Goal: Check status: Check status

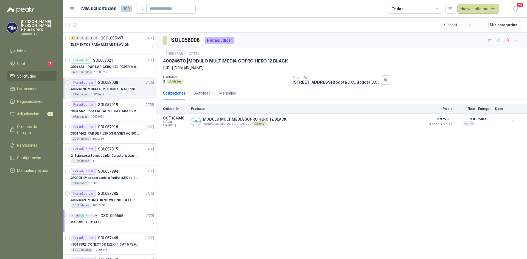
click at [33, 73] on span "Solicitudes" at bounding box center [26, 76] width 19 height 6
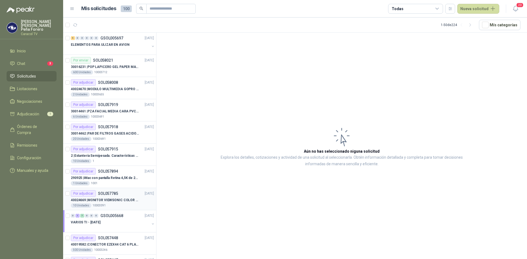
click at [108, 202] on p "40024669 | MONITOR VIEWSONIC COLOR PRO VP2786-4K" at bounding box center [105, 200] width 68 height 5
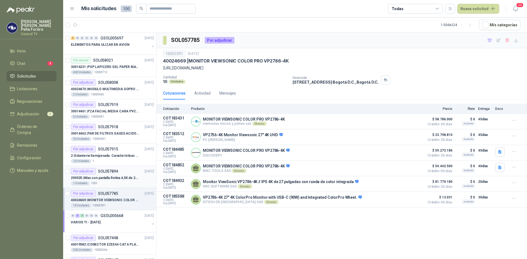
click at [116, 177] on p "290925 | iMac con pantalla Retina 4,5K de 24 pulgadas M4" at bounding box center [105, 178] width 68 height 5
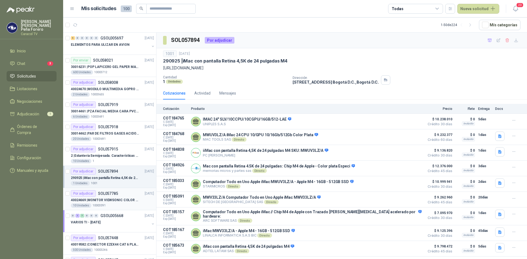
click at [106, 200] on p "40024669 | MONITOR VIEWSONIC COLOR PRO VP2786-4K" at bounding box center [105, 200] width 68 height 5
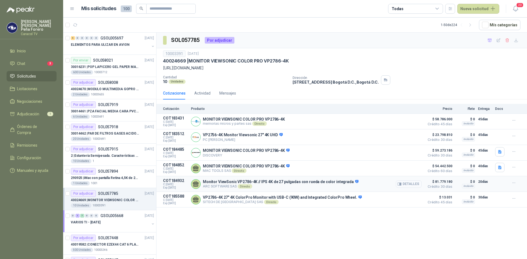
click at [407, 184] on button "Detalles" at bounding box center [409, 183] width 26 height 7
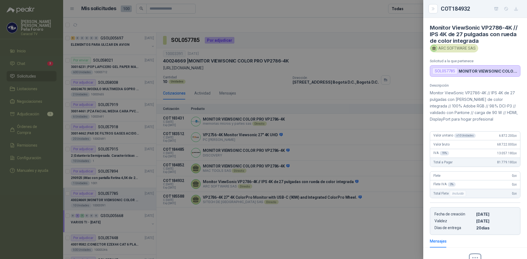
click at [380, 31] on div at bounding box center [263, 129] width 527 height 259
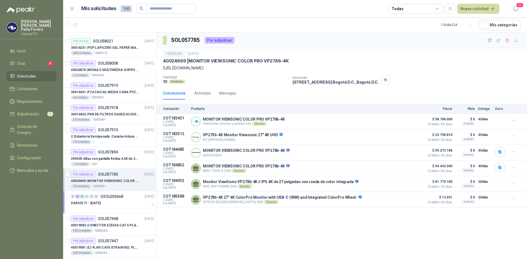
scroll to position [27, 0]
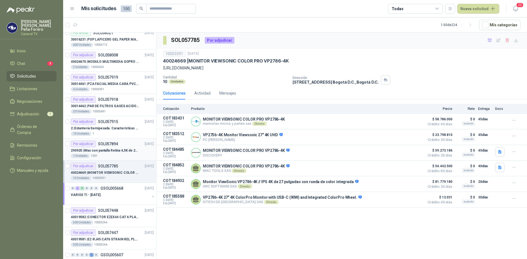
click at [117, 148] on p "290925 | iMac con pantalla Retina 4,5K de 24 pulgadas M4" at bounding box center [105, 150] width 68 height 5
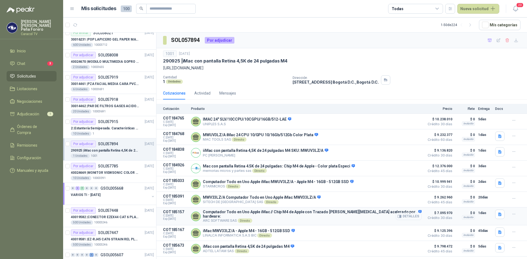
click at [415, 218] on button "Detalles" at bounding box center [409, 216] width 26 height 7
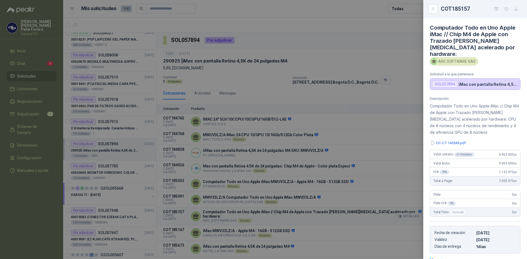
scroll to position [77, 0]
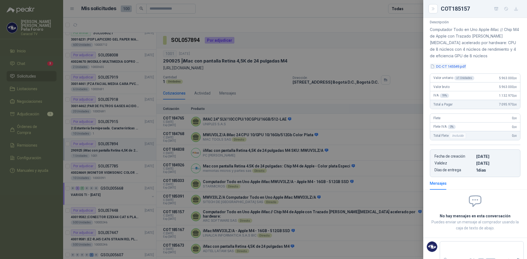
click at [449, 64] on button "DC-CT 145549.pdf" at bounding box center [448, 67] width 36 height 6
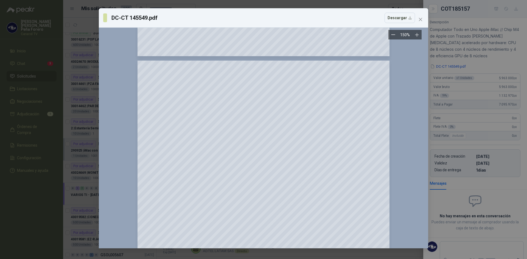
scroll to position [274, 0]
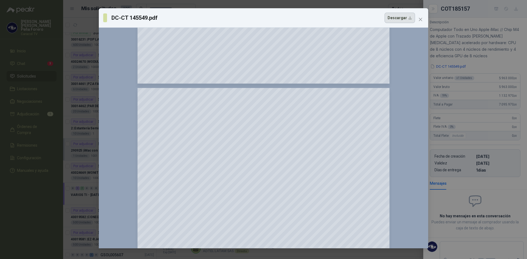
click at [404, 19] on button "Descargar" at bounding box center [399, 18] width 30 height 10
click at [351, 20] on div "DC-CT 145549.pdf Descargar" at bounding box center [259, 18] width 312 height 10
click at [421, 18] on icon "close" at bounding box center [420, 19] width 4 height 4
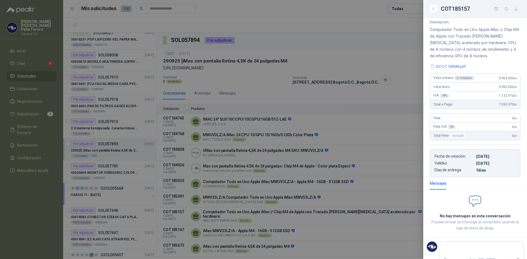
click at [120, 187] on div at bounding box center [263, 129] width 527 height 259
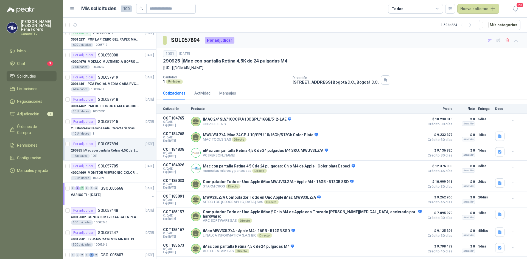
click at [112, 149] on p "290925 | iMac con pantalla Retina 4,5K de 24 pulgadas M4" at bounding box center [105, 150] width 68 height 5
click at [403, 200] on button "Detalles" at bounding box center [409, 199] width 26 height 7
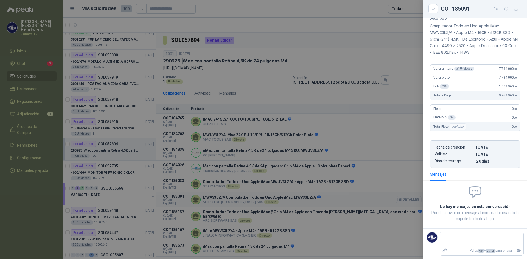
scroll to position [60, 0]
click at [395, 113] on div at bounding box center [263, 129] width 527 height 259
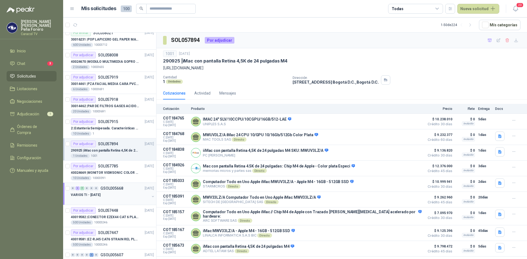
scroll to position [0, 0]
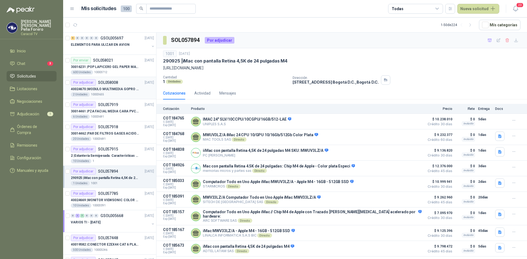
click at [120, 89] on p "40024670 | MODULO MULTIMEDIA GOPRO HERO 12 BLACK" at bounding box center [105, 89] width 68 height 5
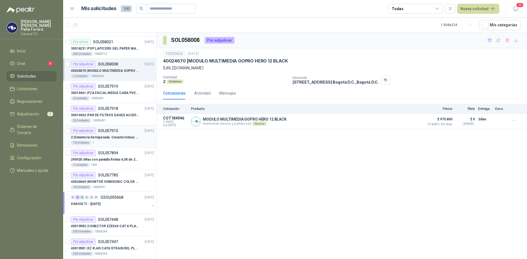
scroll to position [27, 0]
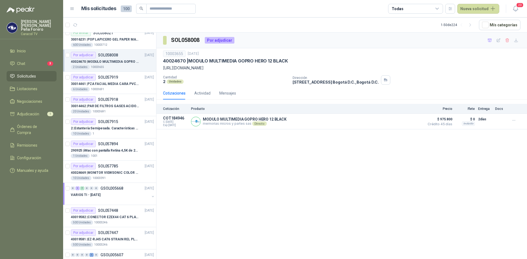
click at [112, 64] on p "40024670 | MODULO MULTIMEDIA GOPRO HERO 12 BLACK" at bounding box center [105, 61] width 68 height 5
click at [109, 154] on div "1 Unidades 1001" at bounding box center [112, 156] width 83 height 4
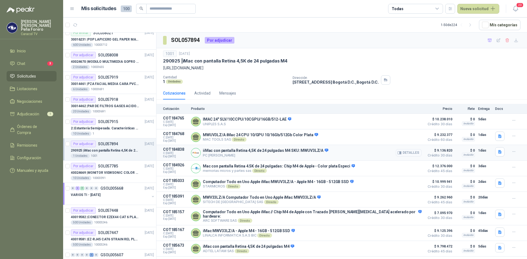
click at [414, 154] on button "Detalles" at bounding box center [409, 152] width 26 height 7
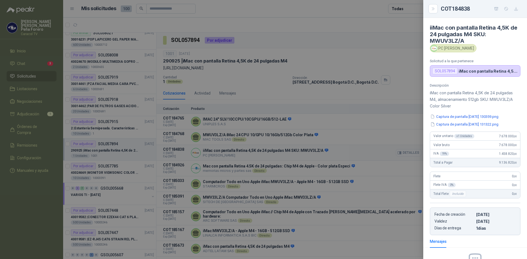
scroll to position [64, 0]
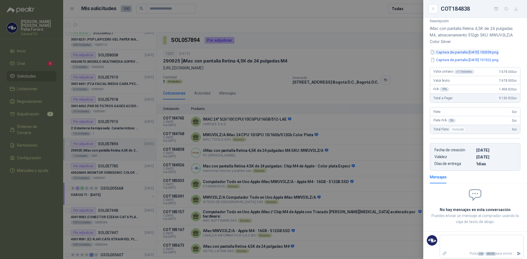
click at [462, 53] on button "Captura de pantalla [DATE] 130359.png" at bounding box center [464, 52] width 69 height 6
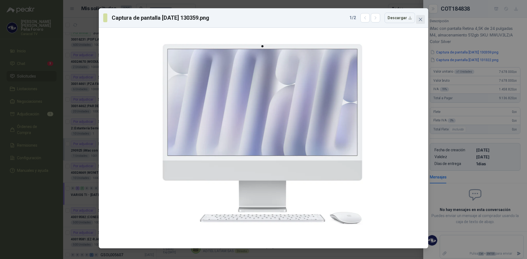
click at [420, 20] on icon "close" at bounding box center [420, 19] width 3 height 3
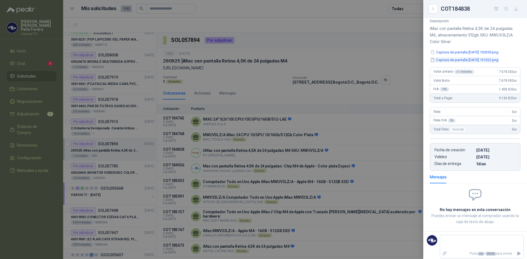
click at [499, 60] on button "Captura de pantalla [DATE] 131322.png" at bounding box center [464, 60] width 69 height 6
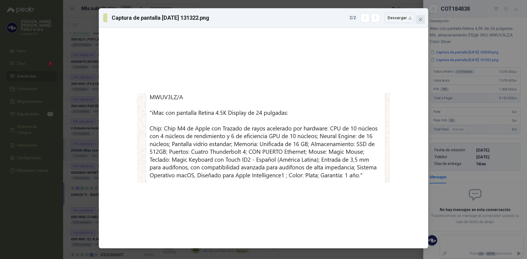
click at [420, 22] on button "Close" at bounding box center [420, 19] width 9 height 9
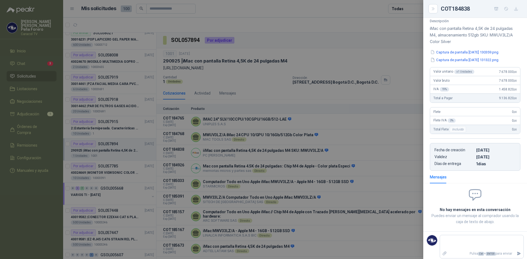
click at [380, 142] on div at bounding box center [263, 129] width 527 height 259
